Goal: Task Accomplishment & Management: Use online tool/utility

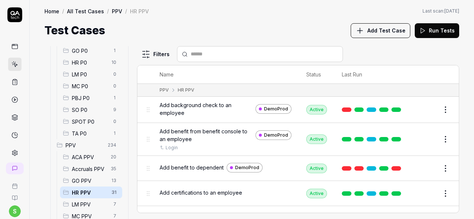
click at [190, 108] on span "Add background check to an employee" at bounding box center [205, 109] width 93 height 16
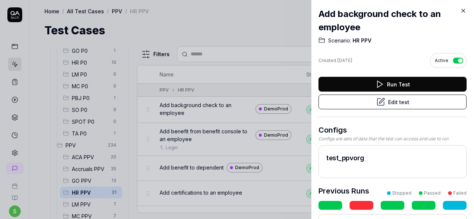
click at [416, 104] on button "Edit test" at bounding box center [392, 102] width 148 height 15
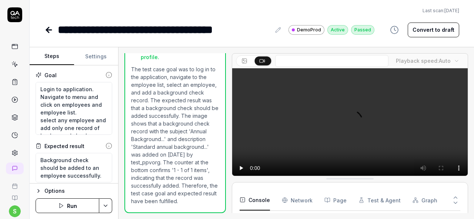
scroll to position [635, 0]
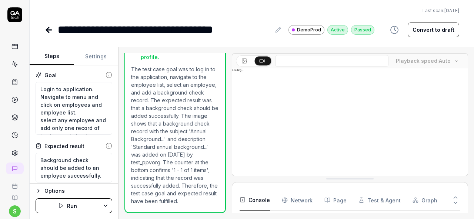
type textarea "*"
click at [92, 58] on button "Settings" at bounding box center [96, 57] width 44 height 18
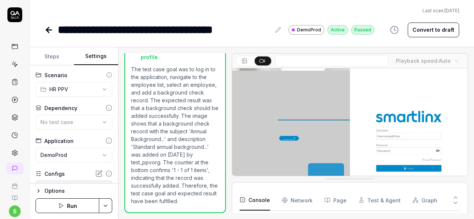
scroll to position [105, 0]
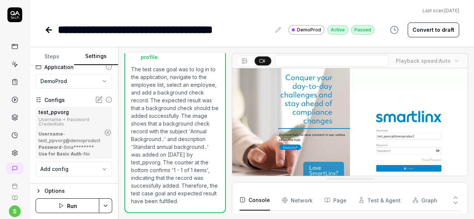
click at [107, 132] on icon "button" at bounding box center [108, 133] width 2 height 2
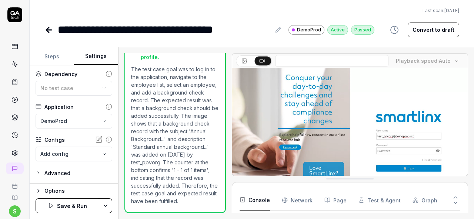
scroll to position [34, 0]
click at [94, 90] on div "No test case" at bounding box center [70, 89] width 60 height 8
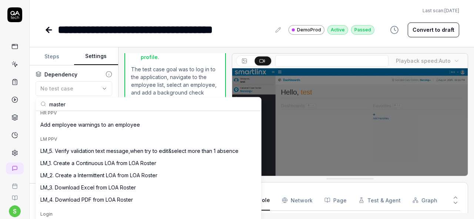
scroll to position [84, 0]
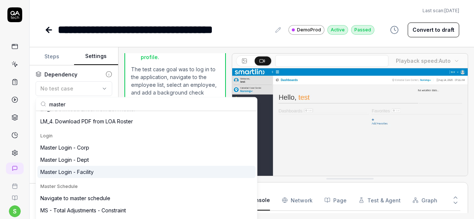
type input "master"
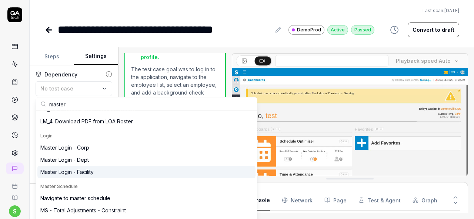
click at [111, 172] on div "Master Login - Facility" at bounding box center [146, 172] width 218 height 12
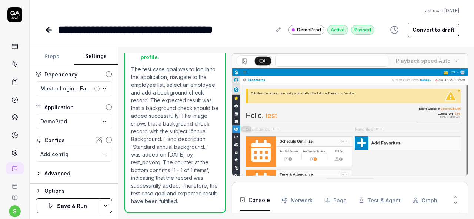
click at [101, 205] on html "**********" at bounding box center [237, 109] width 474 height 219
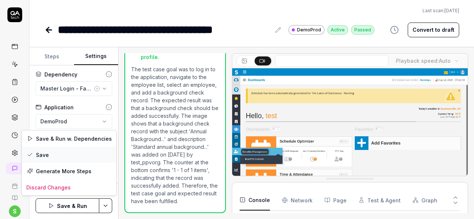
click at [58, 154] on div "Save" at bounding box center [69, 155] width 94 height 16
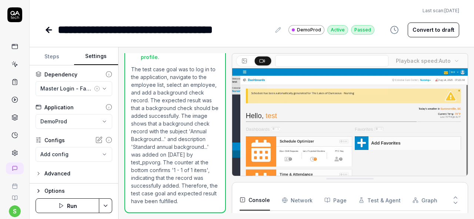
click at [11, 66] on icon at bounding box center [14, 64] width 7 height 7
